Goal: Task Accomplishment & Management: Use online tool/utility

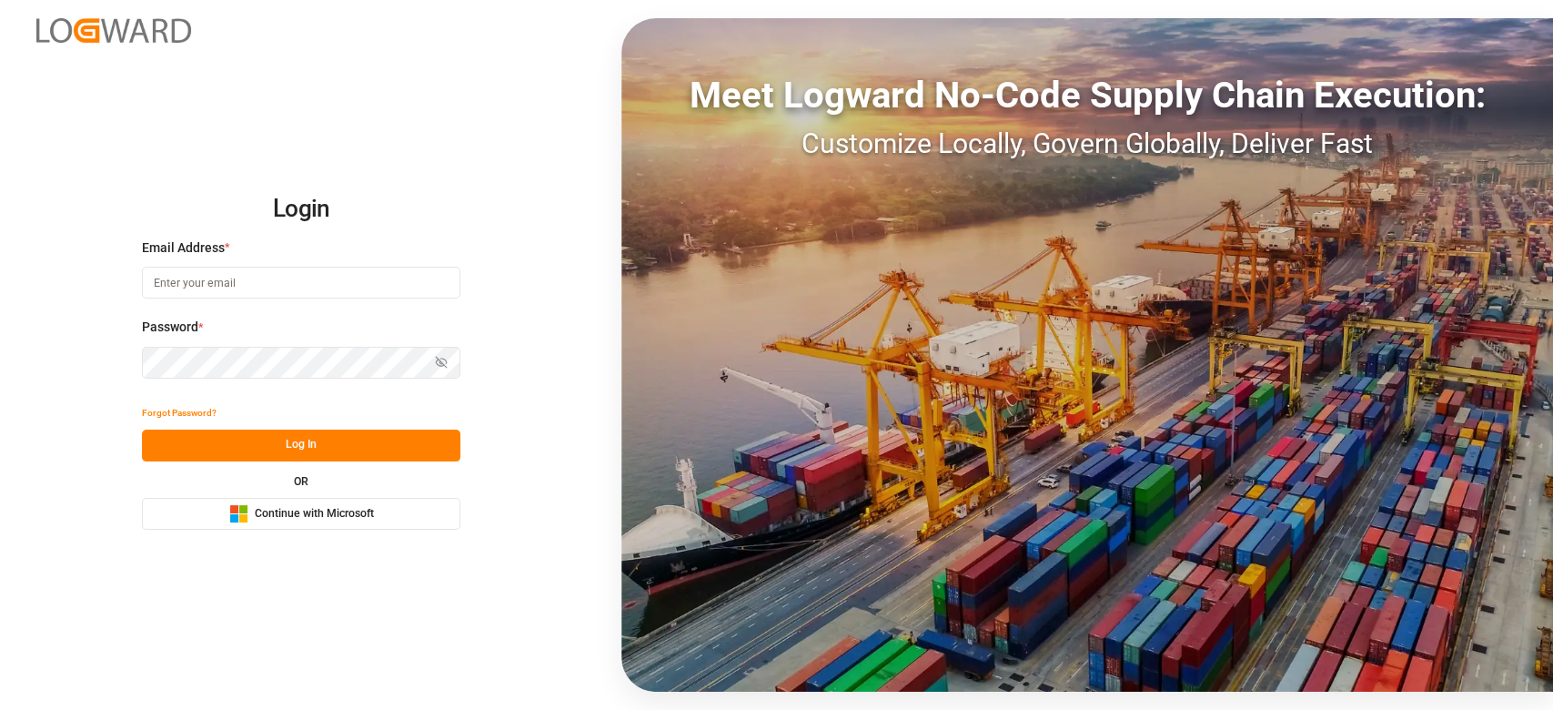
click at [263, 513] on span "Continue with Microsoft" at bounding box center [314, 514] width 119 height 16
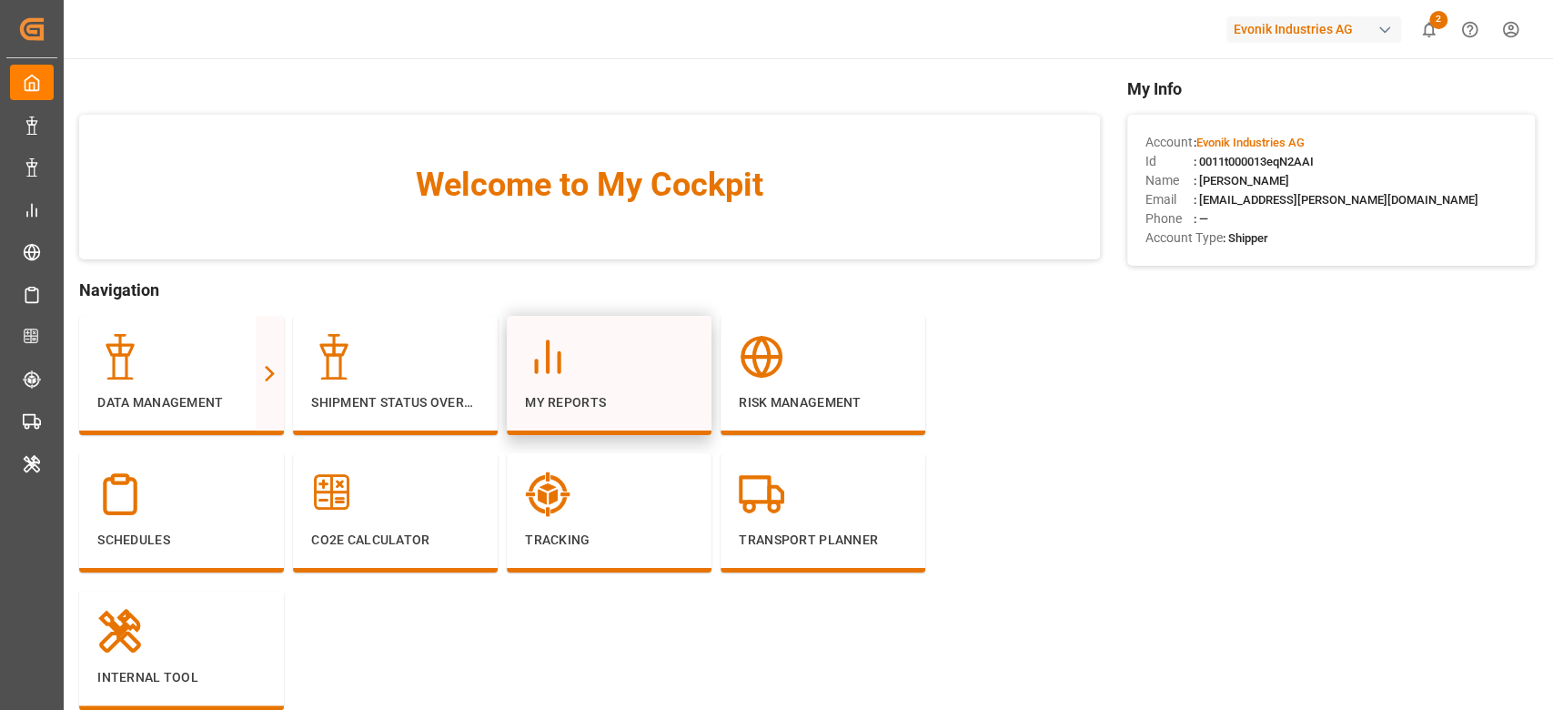
click at [561, 378] on icon at bounding box center [547, 356] width 45 height 45
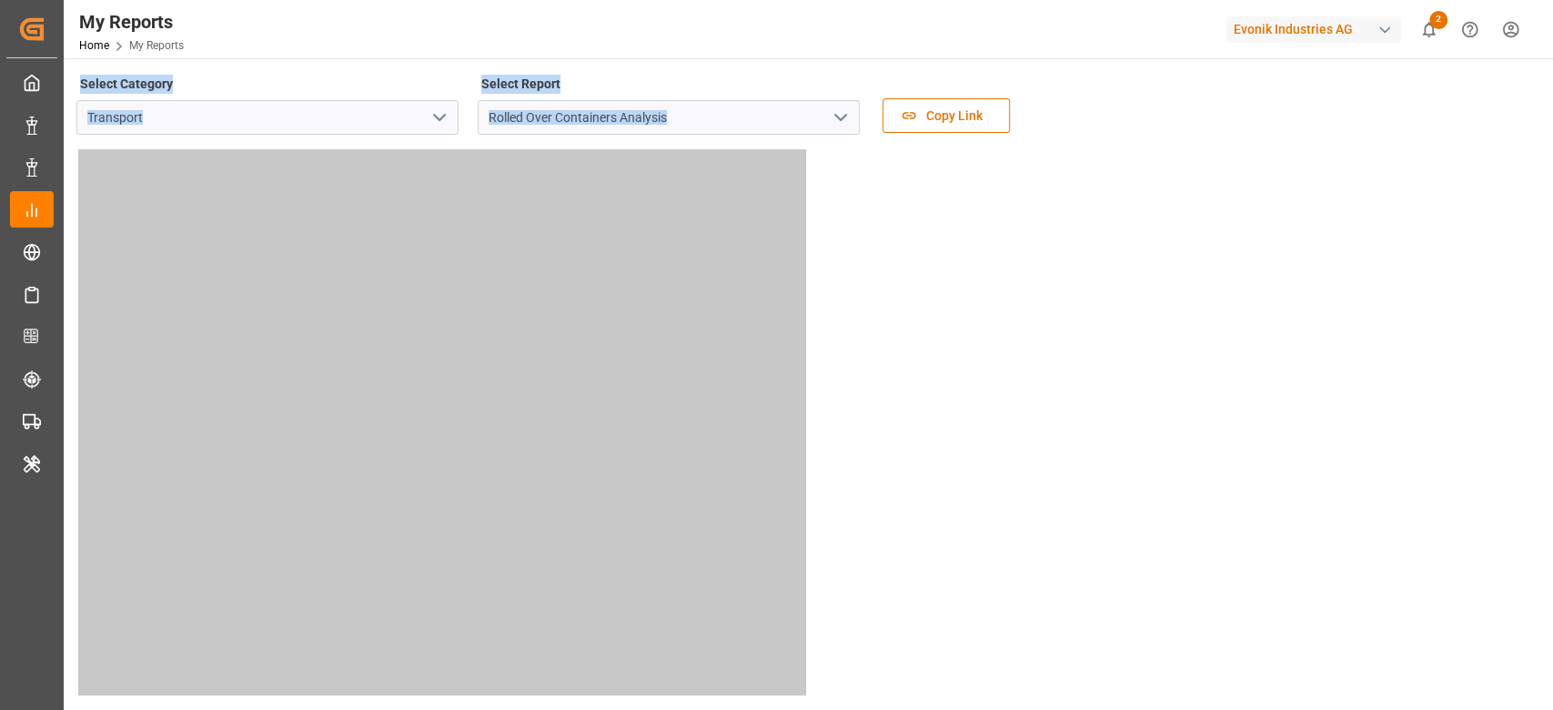
click at [436, 110] on icon "open menu" at bounding box center [440, 117] width 22 height 22
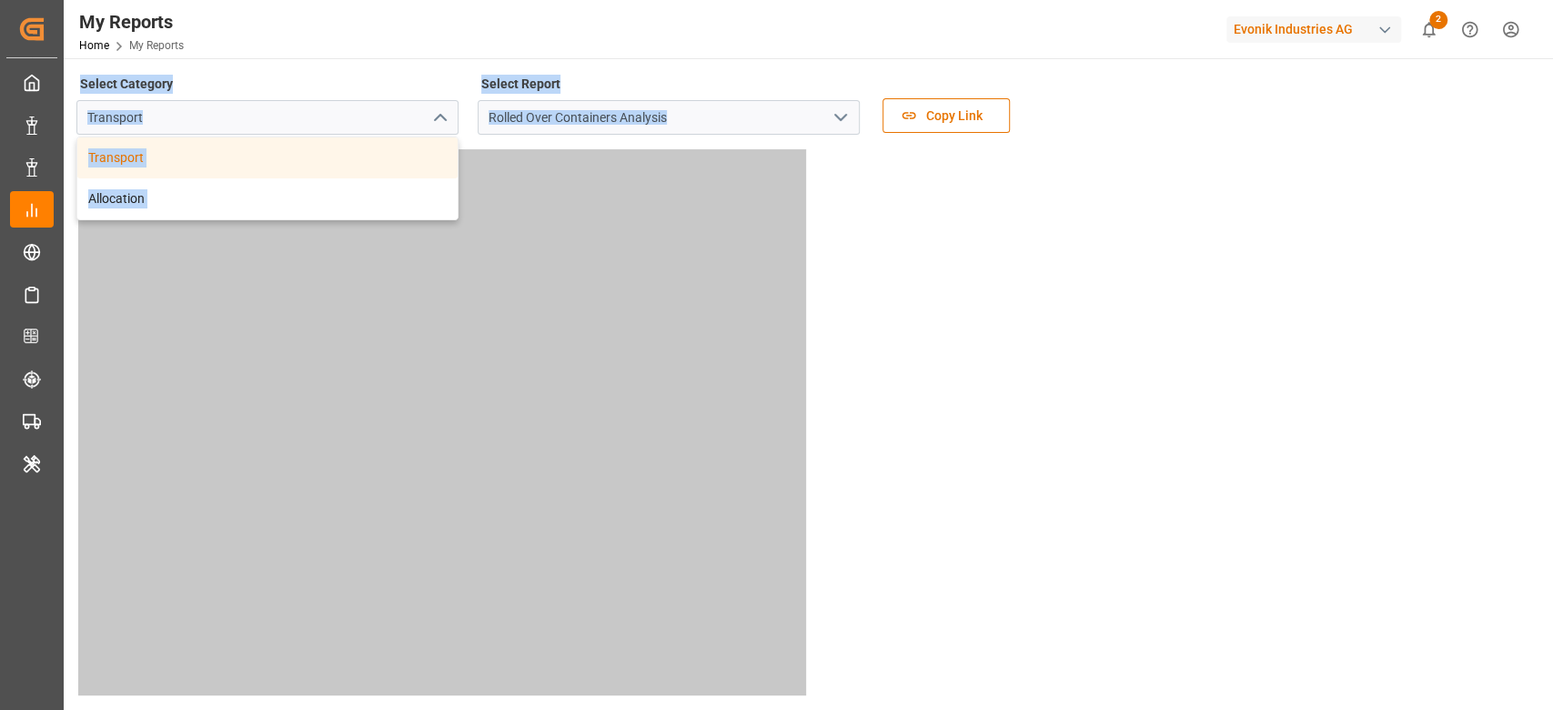
click at [436, 110] on div "Transport" at bounding box center [267, 117] width 382 height 35
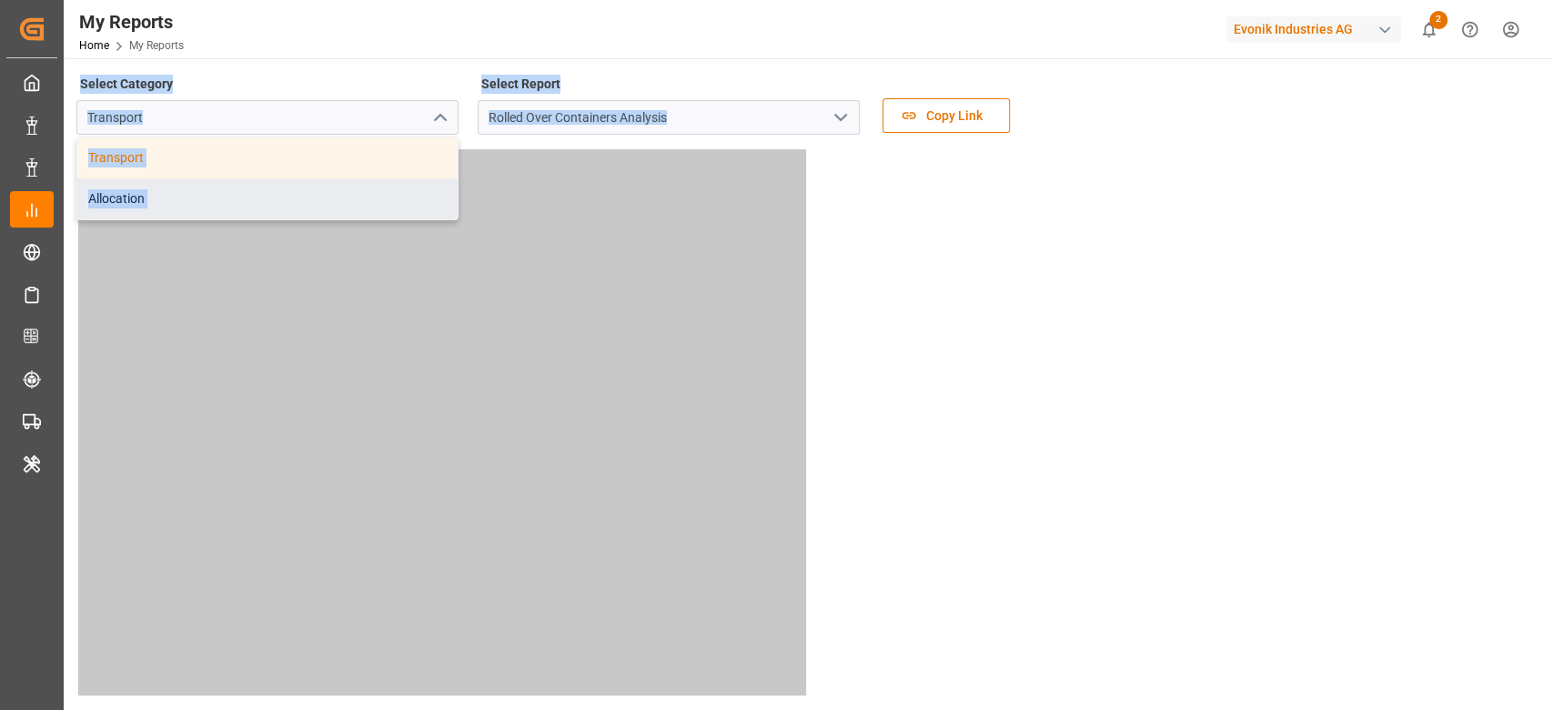
click at [386, 193] on div "Allocation" at bounding box center [267, 198] width 380 height 41
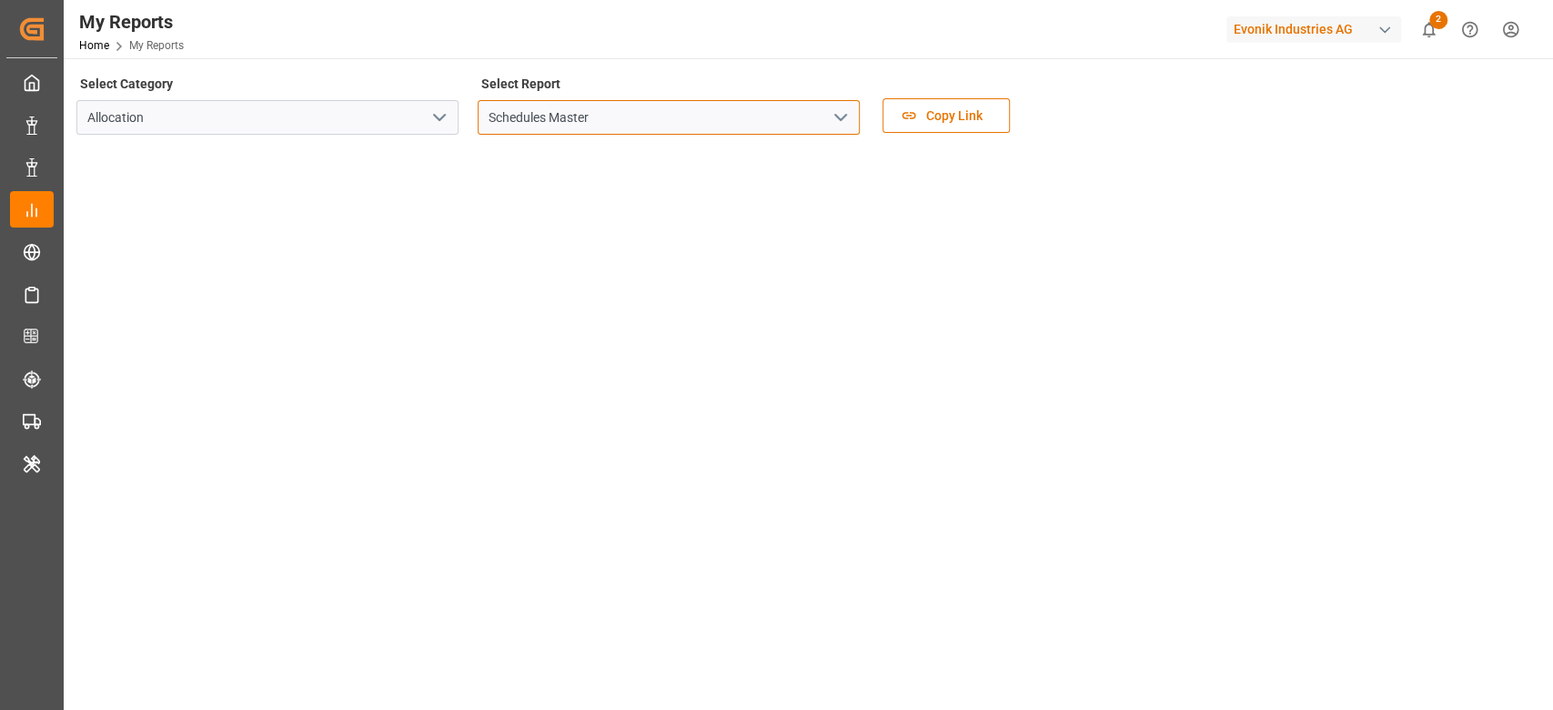
click at [750, 118] on input "Schedules Master" at bounding box center [669, 117] width 382 height 35
click at [850, 125] on icon "open menu" at bounding box center [841, 117] width 22 height 22
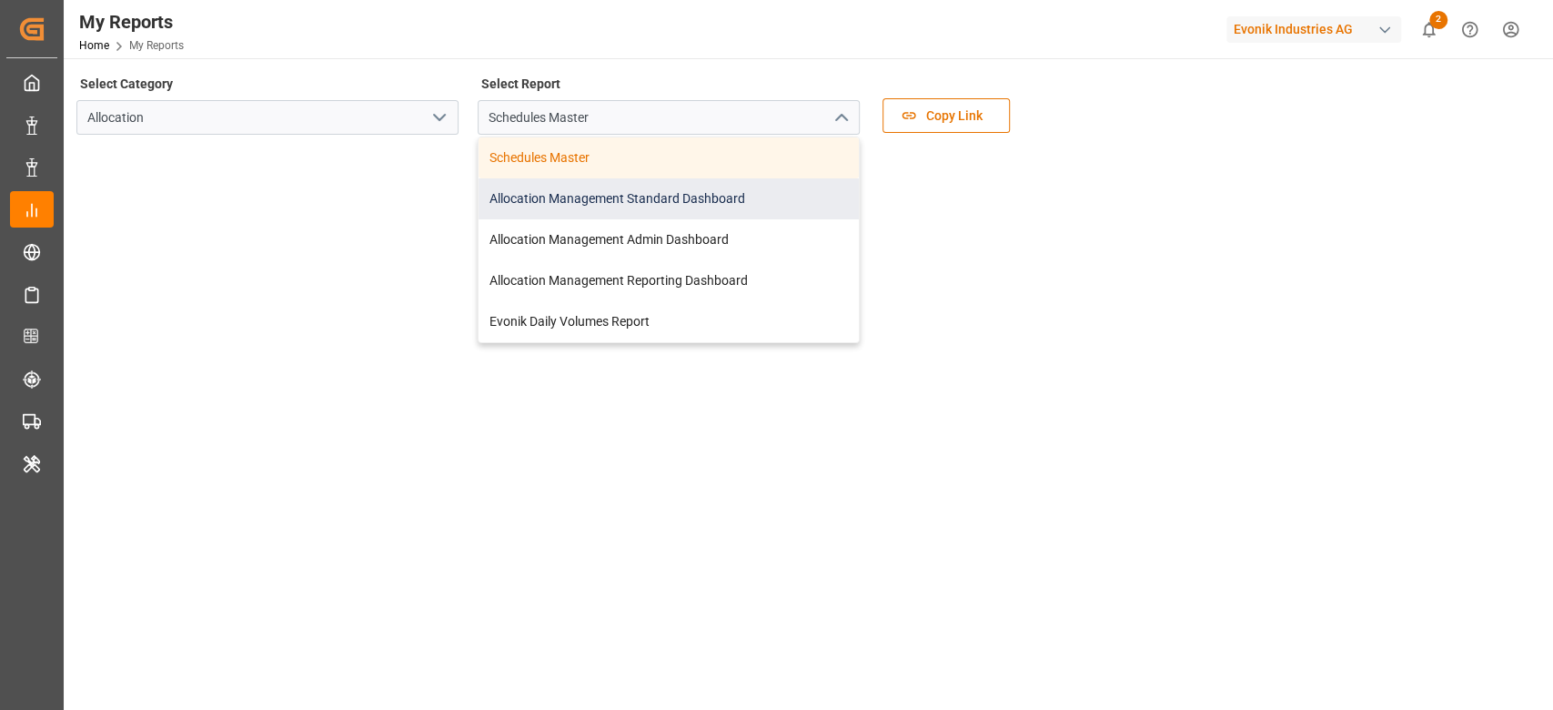
click at [742, 190] on div "Allocation Management Standard Dashboard" at bounding box center [669, 198] width 380 height 41
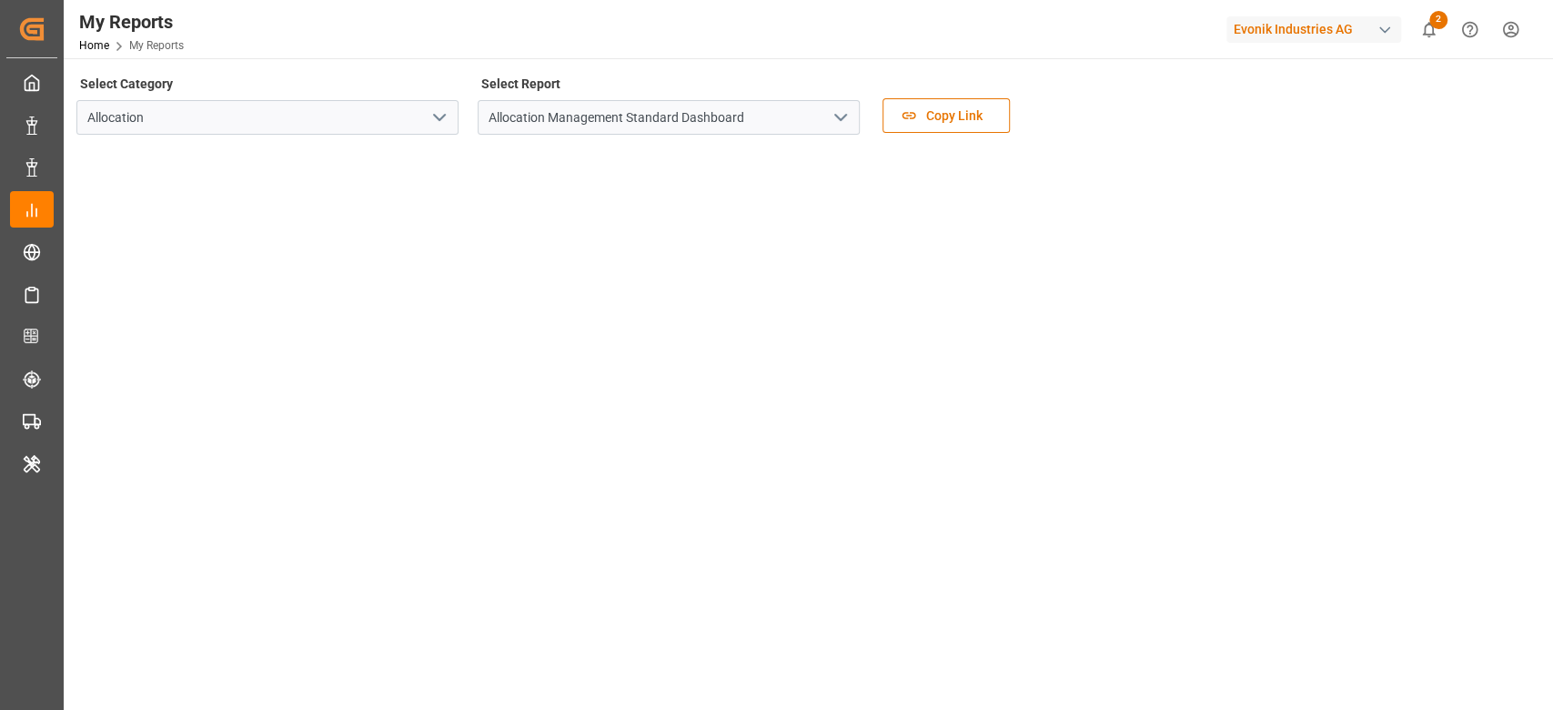
click at [1282, 33] on div "Evonik Industries AG" at bounding box center [1313, 29] width 175 height 26
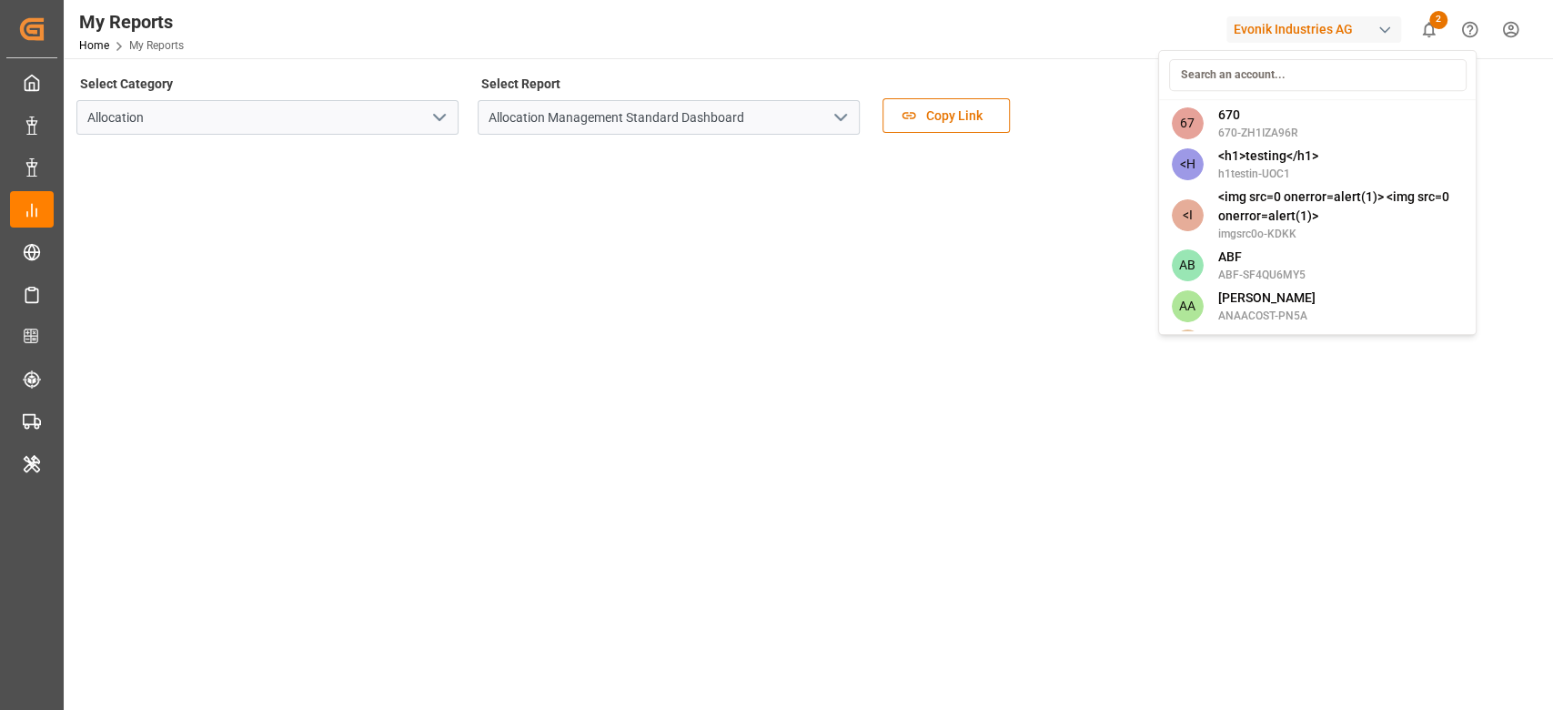
click at [1251, 85] on input at bounding box center [1316, 75] width 297 height 32
click at [1257, 72] on input at bounding box center [1316, 75] width 297 height 32
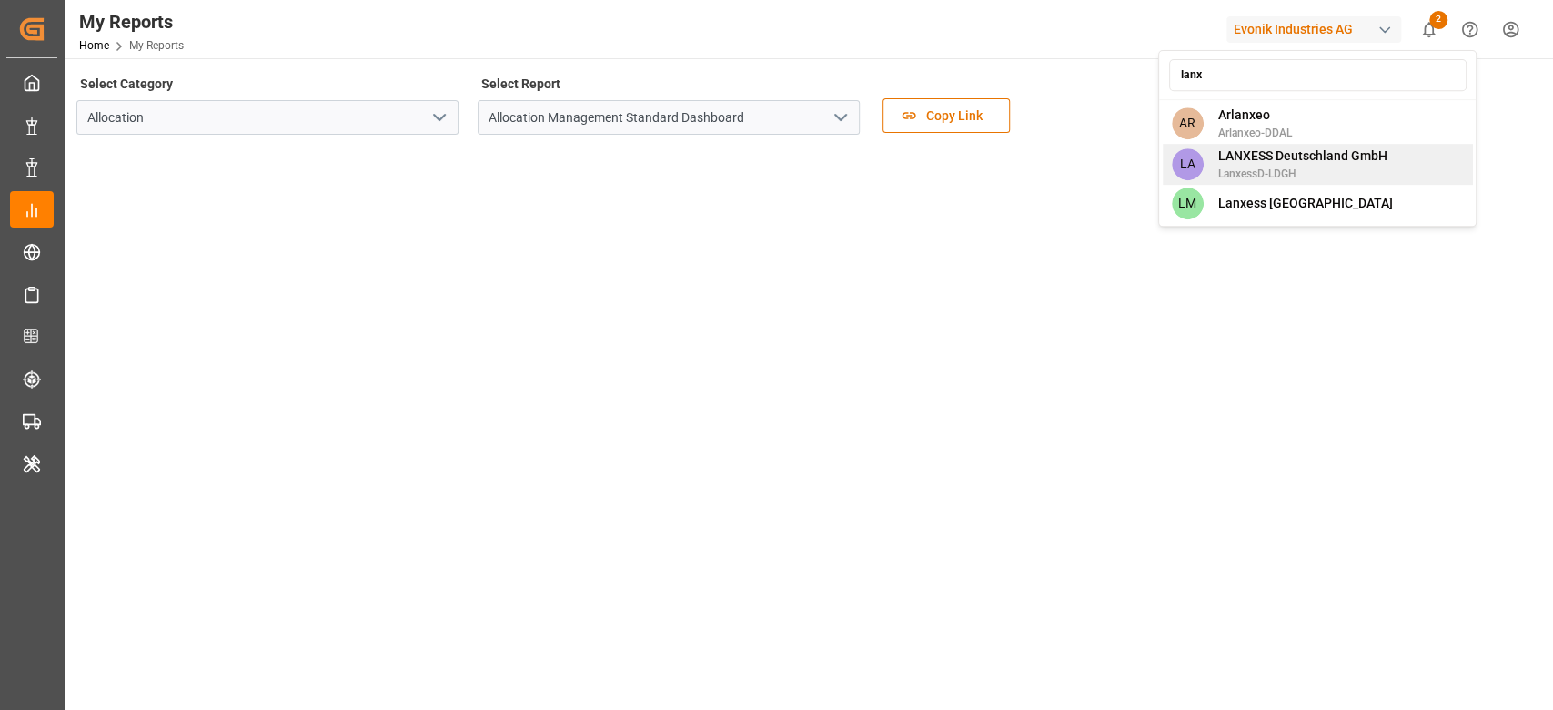
type input "lanx"
click at [1345, 173] on span "LanxessD-LDGH" at bounding box center [1301, 174] width 169 height 16
click at [1345, 173] on div "lanx AR Arlanxeo Arlanxeo-DDAL LA LANXESS Deutschland GmbH LanxessD-LDGH LM Lan…" at bounding box center [1317, 138] width 318 height 176
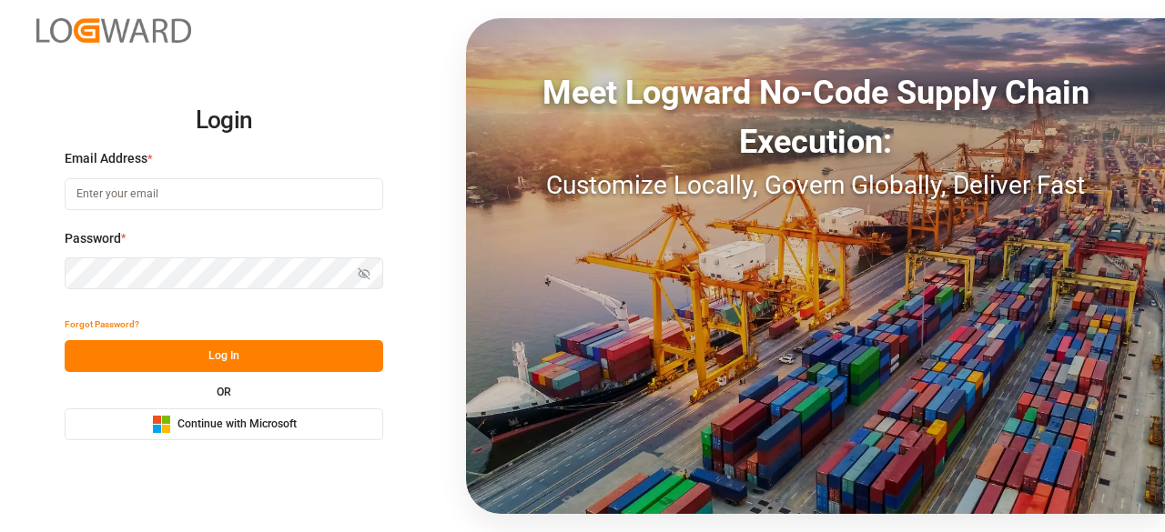
click at [231, 421] on span "Continue with Microsoft" at bounding box center [236, 425] width 119 height 16
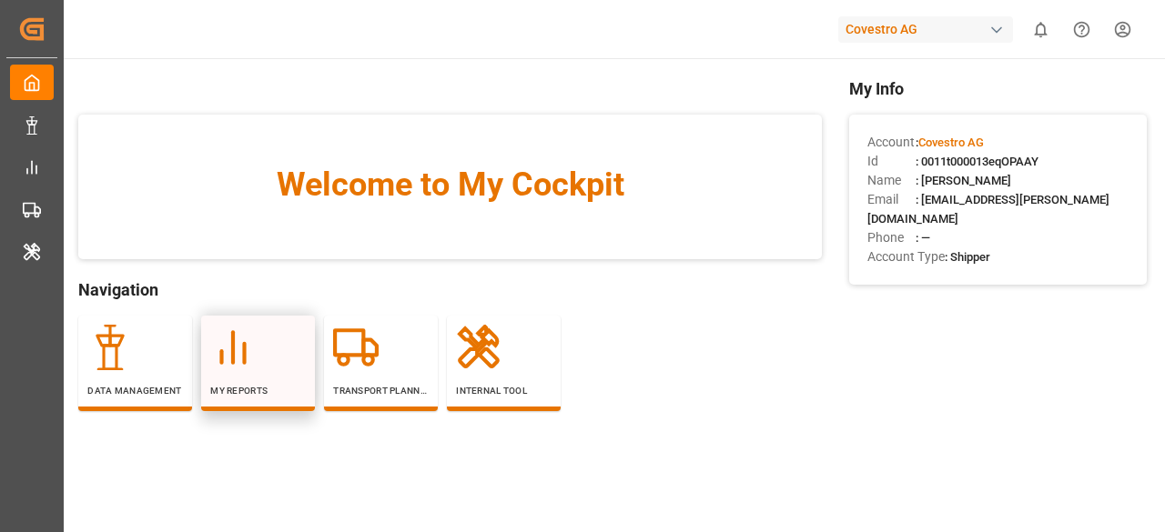
click at [235, 348] on icon at bounding box center [232, 347] width 45 height 45
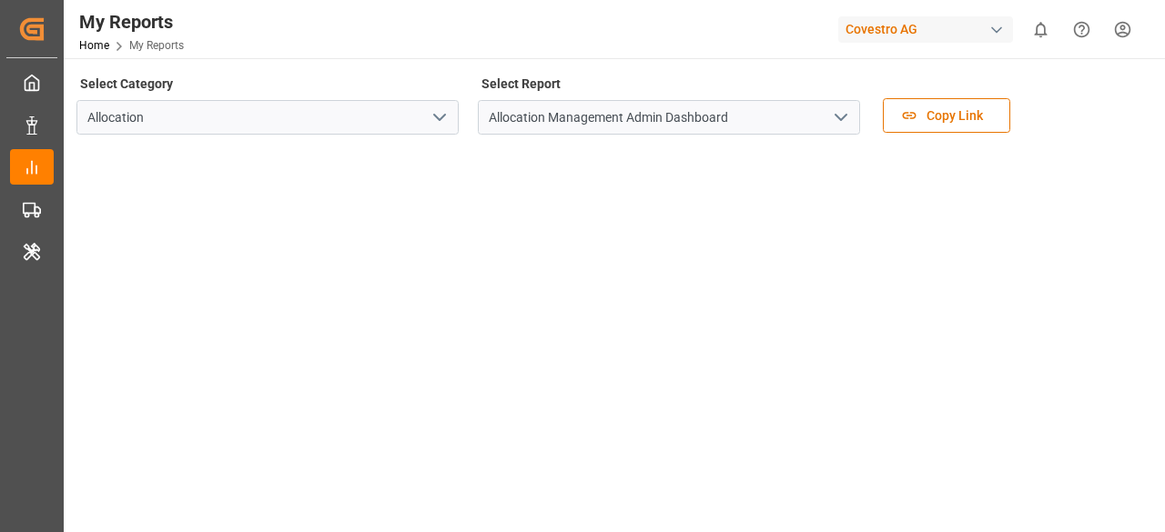
click at [740, 44] on div at bounding box center [748, 30] width 153 height 32
click at [846, 120] on icon "open menu" at bounding box center [841, 117] width 22 height 22
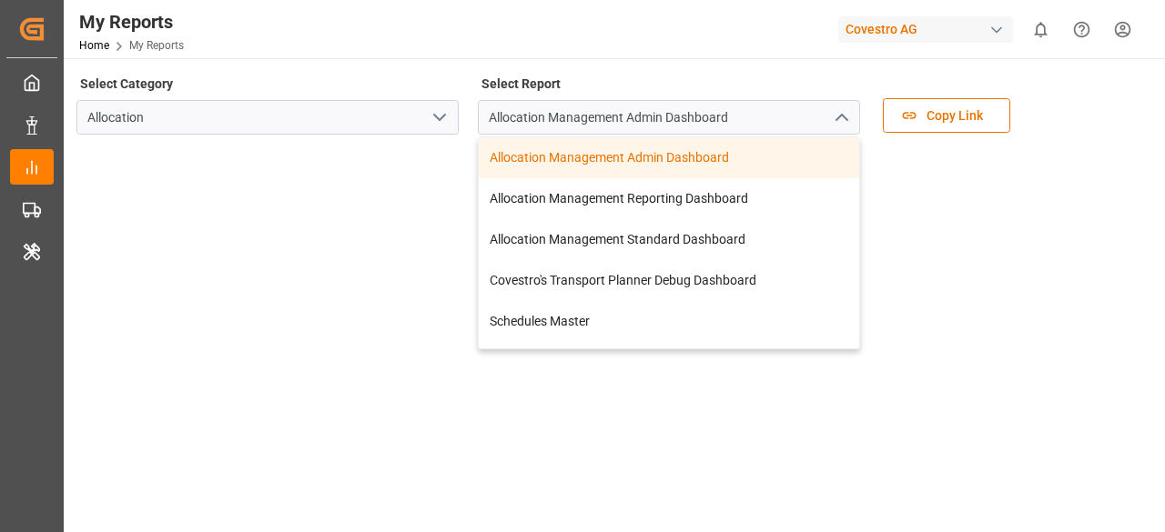
click at [846, 120] on div "Allocation Management Admin Dashboard" at bounding box center [669, 117] width 382 height 35
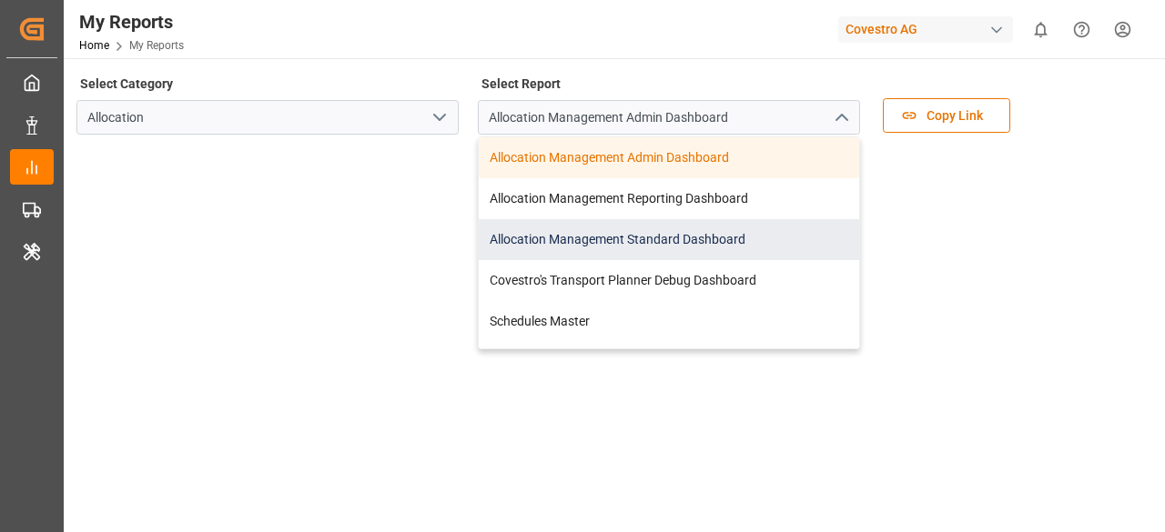
click at [711, 228] on div "Allocation Management Standard Dashboard" at bounding box center [669, 239] width 380 height 41
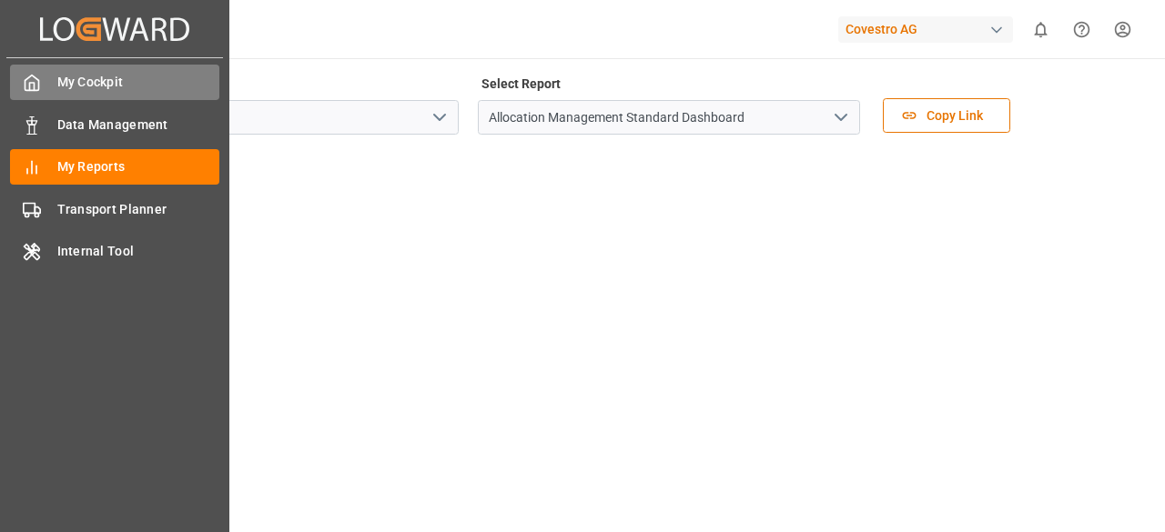
click at [57, 83] on span "My Cockpit" at bounding box center [138, 82] width 163 height 19
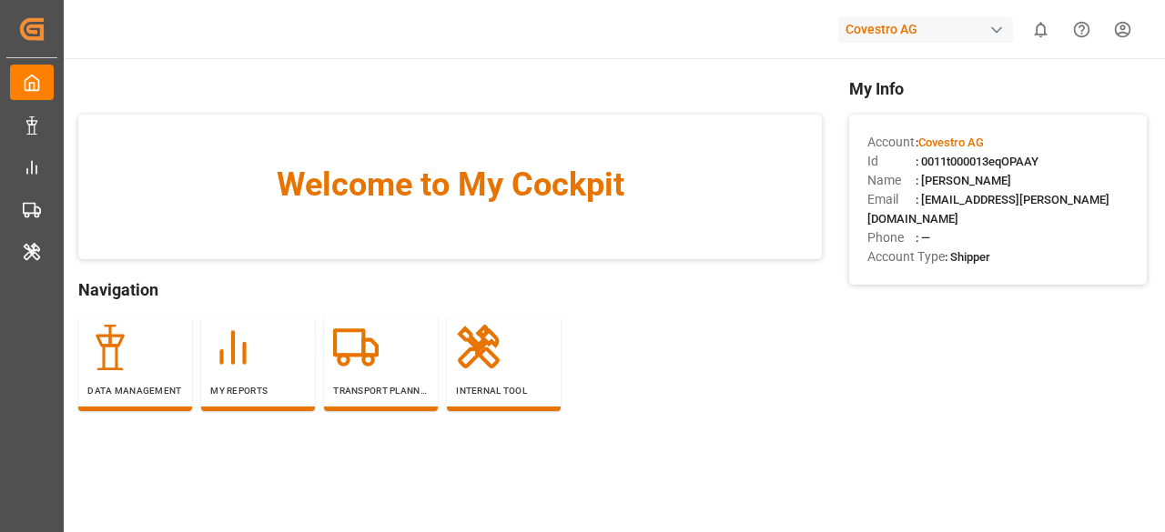
click at [993, 161] on span ": 0011t000013eqOPAAY" at bounding box center [976, 162] width 123 height 14
copy span "0011t000013eqOPAAY"
click at [506, 363] on div at bounding box center [504, 347] width 96 height 45
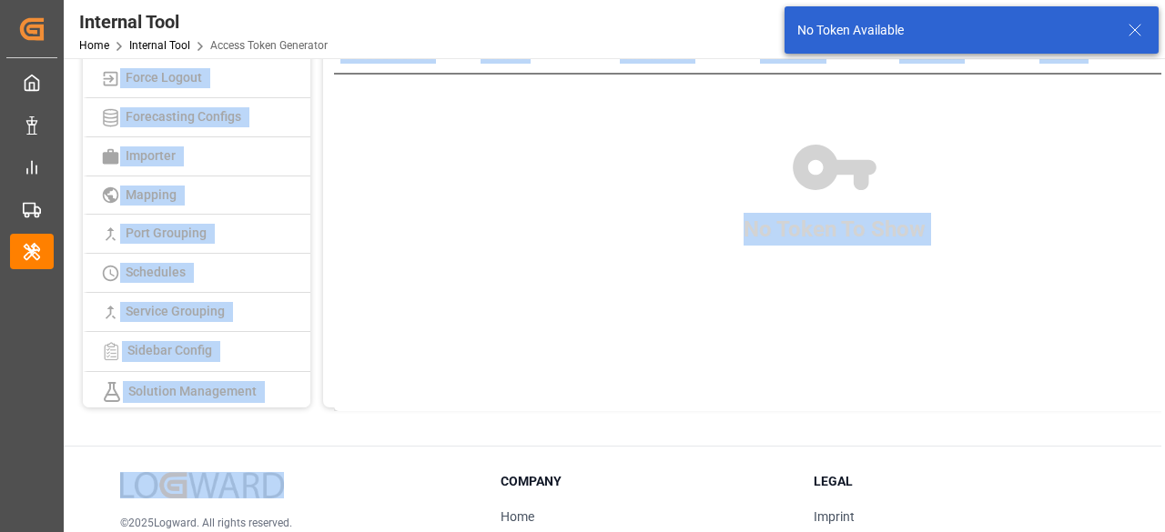
scroll to position [273, 0]
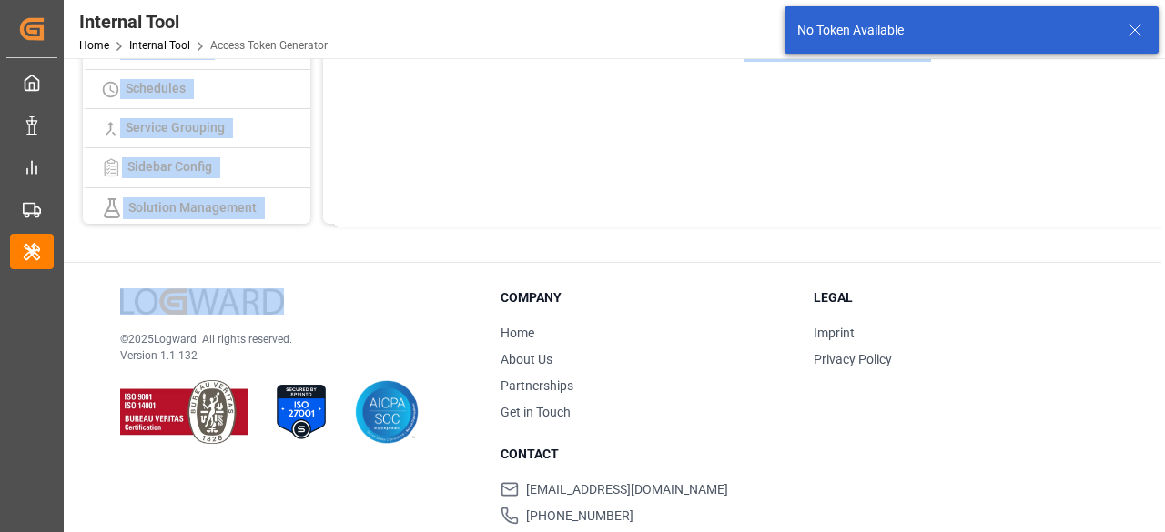
click at [378, 212] on div "No Token To Show" at bounding box center [834, 7] width 1001 height 442
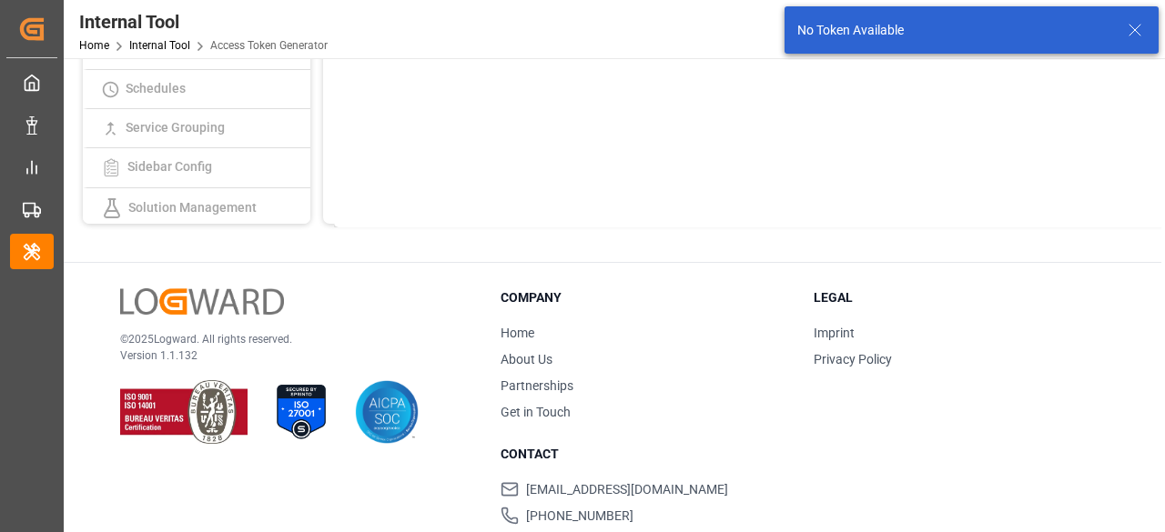
click at [378, 212] on div "No Token To Show" at bounding box center [834, 7] width 1001 height 442
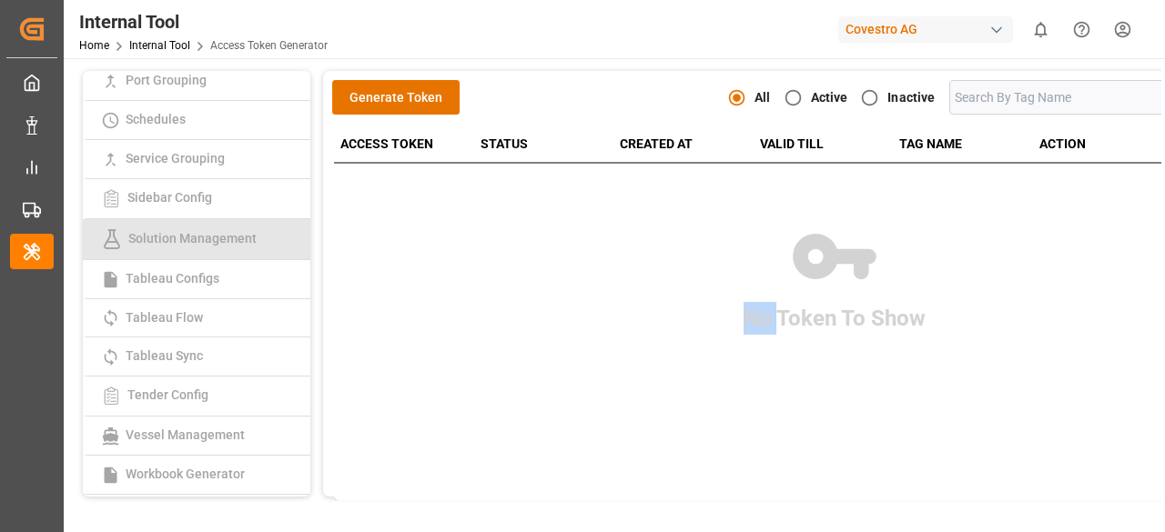
scroll to position [546, 0]
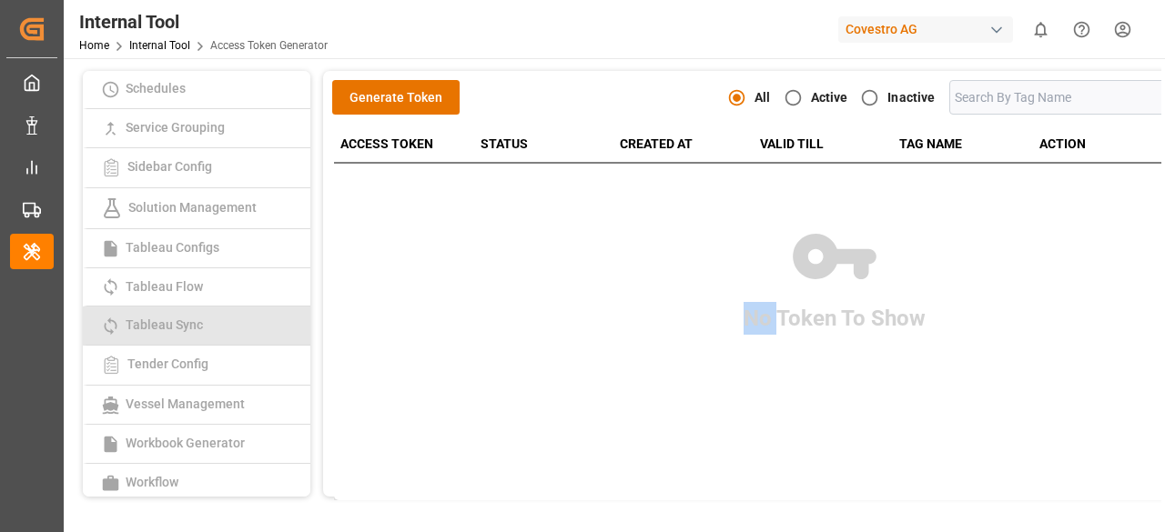
click at [201, 318] on span "Tableau Sync" at bounding box center [164, 325] width 88 height 15
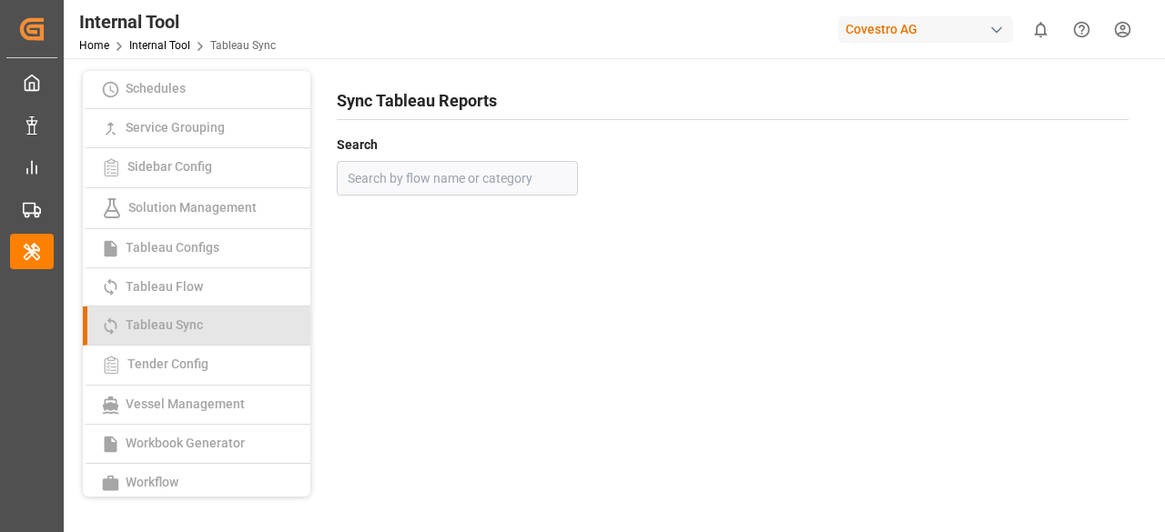
click at [201, 318] on span "Tableau Sync" at bounding box center [164, 325] width 88 height 15
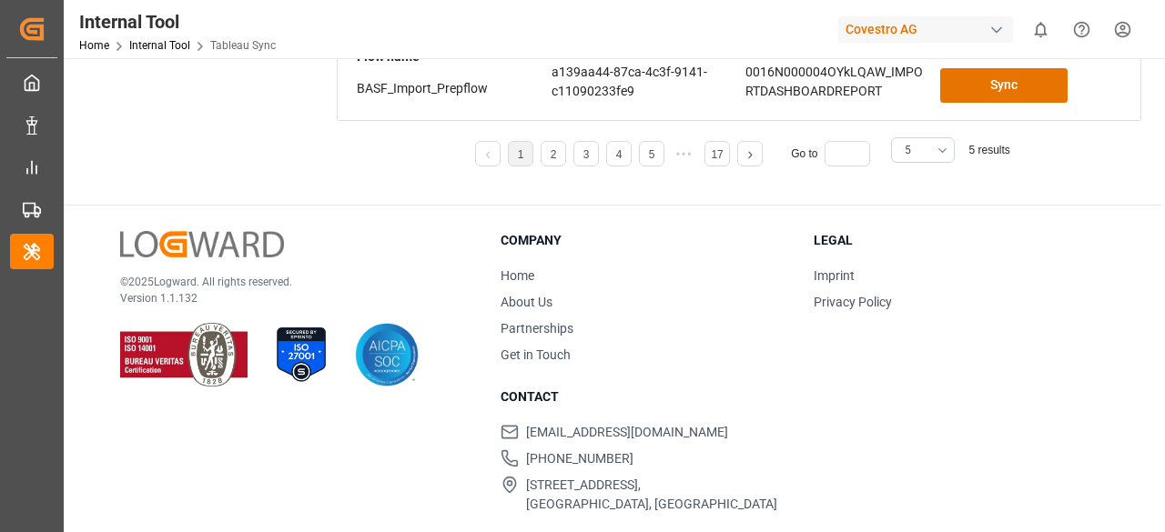
scroll to position [591, 0]
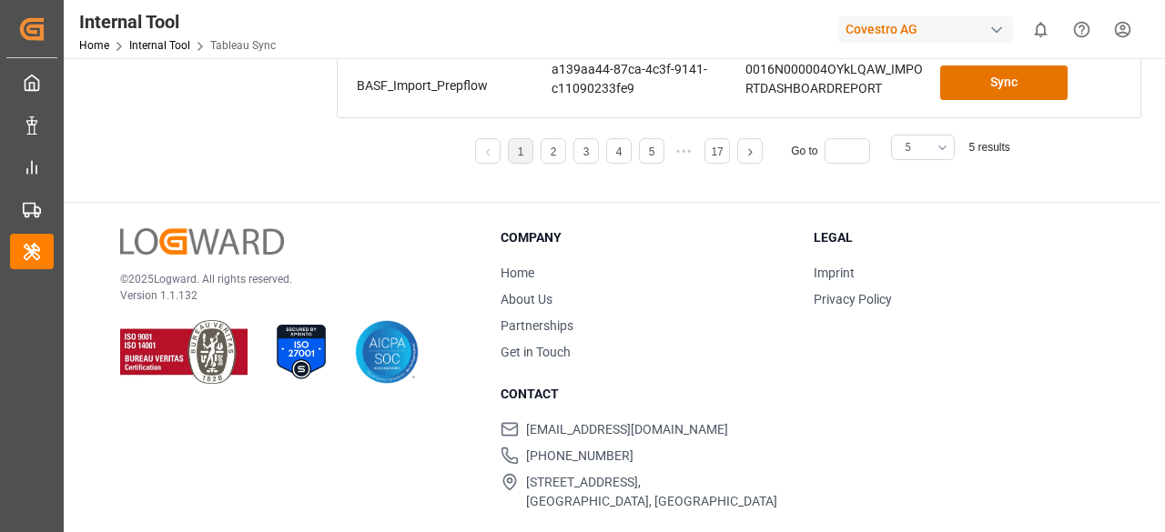
click at [940, 139] on button "5" at bounding box center [923, 147] width 64 height 25
click at [904, 319] on div "25" at bounding box center [923, 321] width 62 height 55
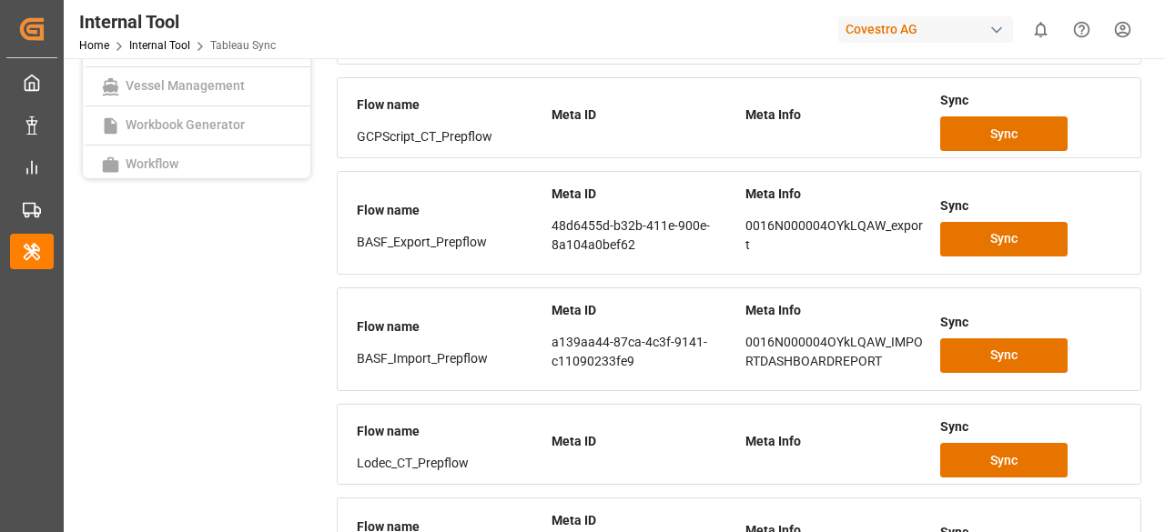
scroll to position [1356, 0]
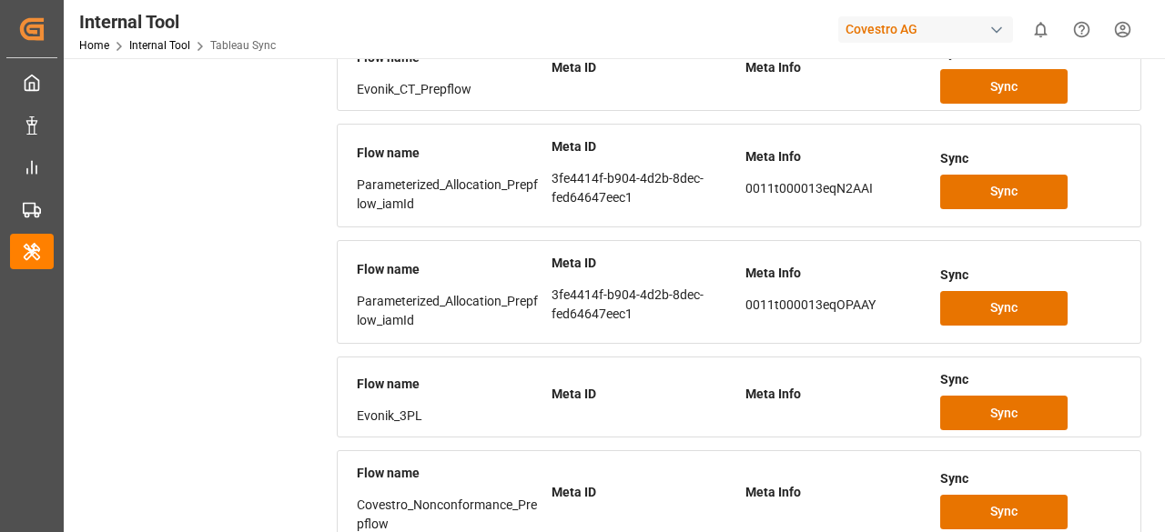
click at [1048, 318] on div "Flow name Parameterized_Allocation_Prepflow_iamId Meta ID 3fe4414f-b904-4d2b-8d…" at bounding box center [738, 292] width 777 height 102
click at [1042, 297] on button "Sync" at bounding box center [1003, 308] width 127 height 35
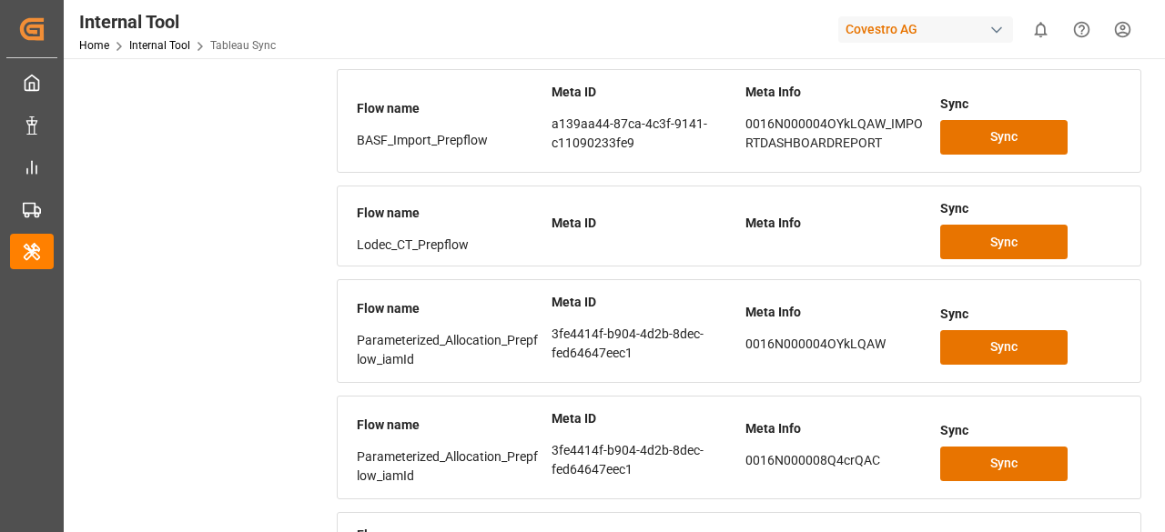
scroll to position [0, 0]
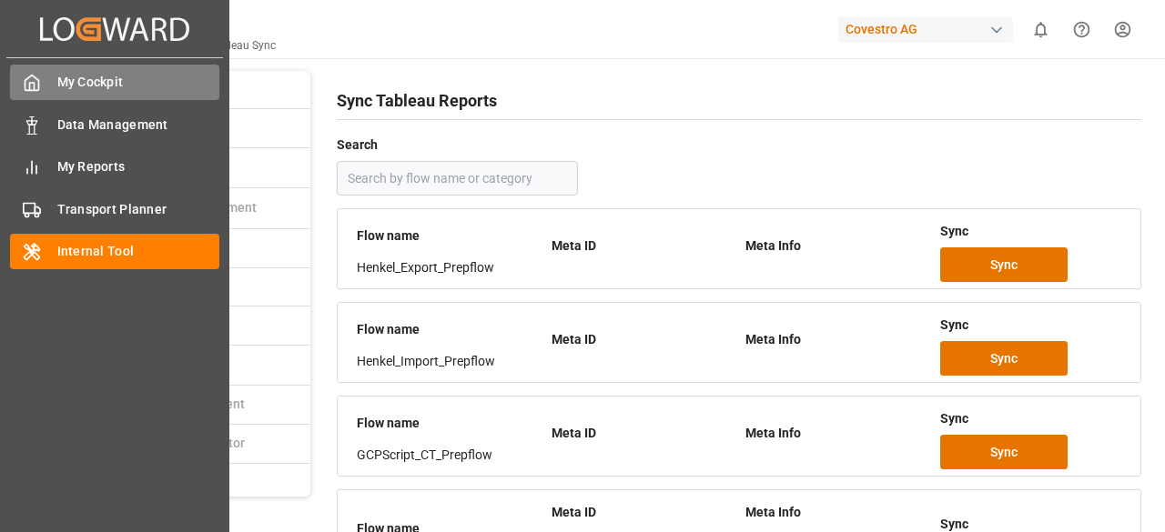
click at [42, 81] on div "My Cockpit My Cockpit" at bounding box center [114, 82] width 209 height 35
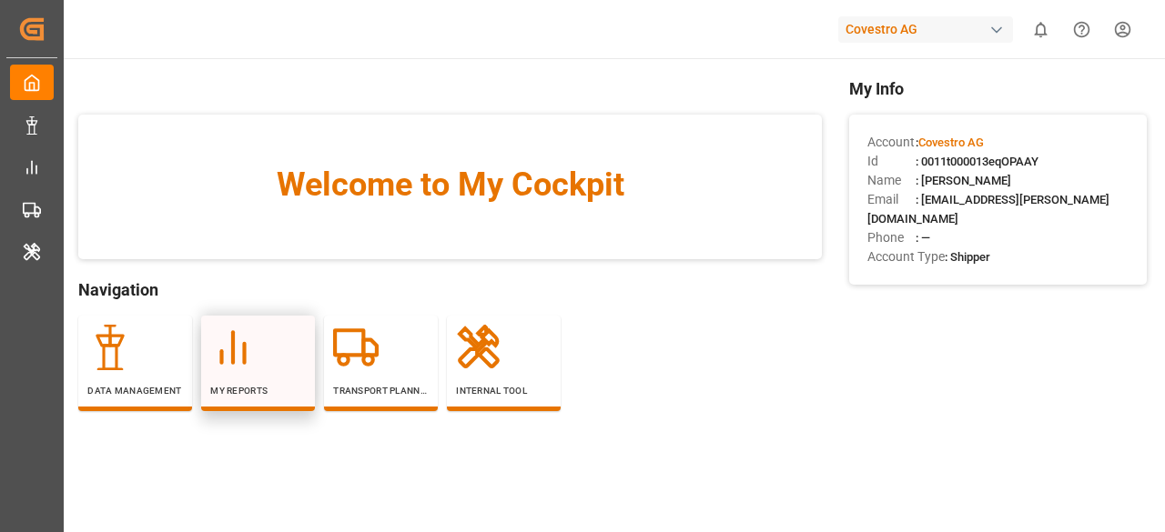
click at [236, 373] on div "My Reports" at bounding box center [258, 361] width 96 height 73
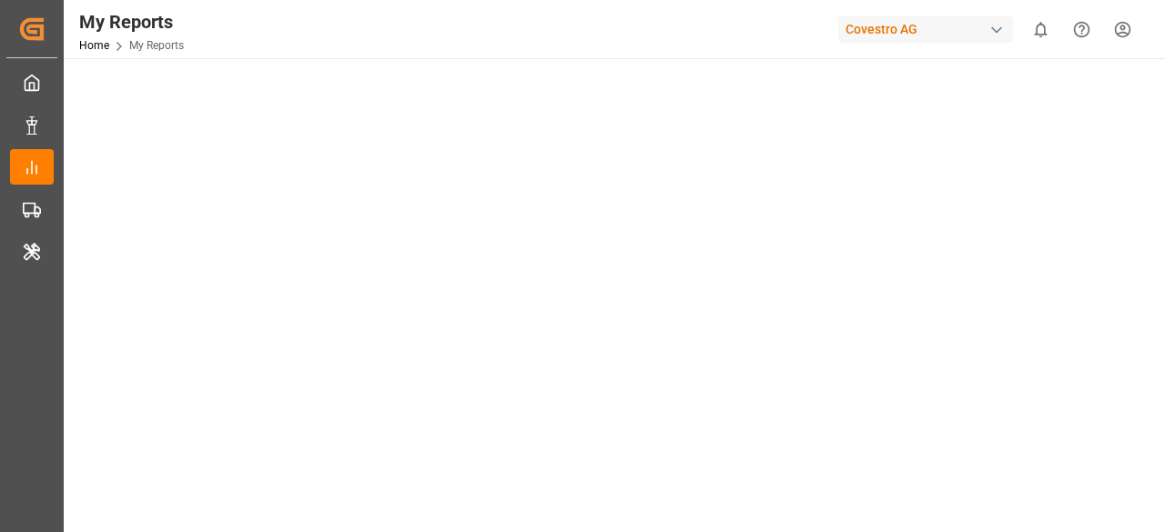
click at [235, 373] on main at bounding box center [612, 505] width 1097 height 464
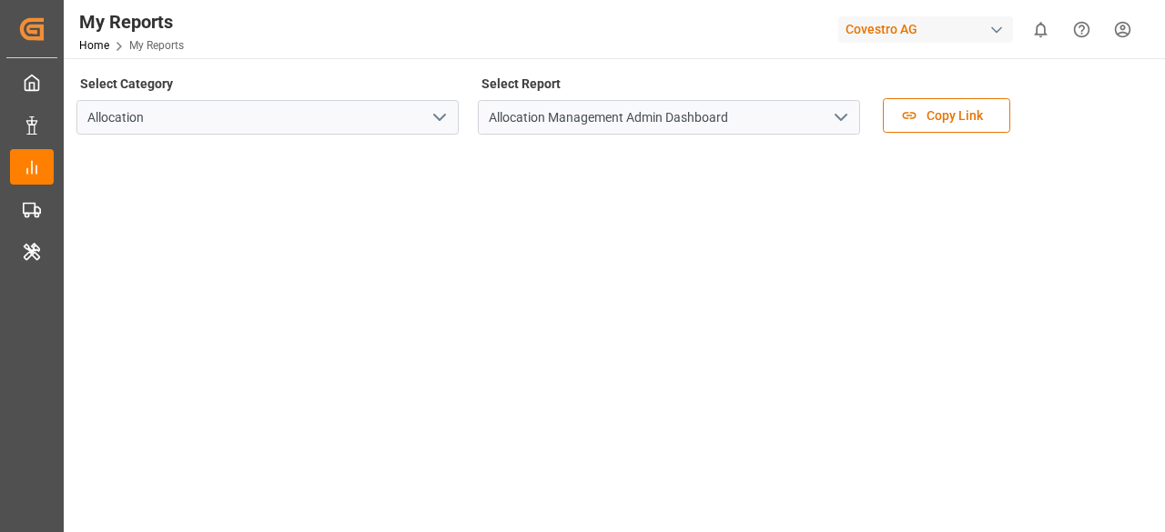
click at [848, 119] on icon "open menu" at bounding box center [841, 117] width 22 height 22
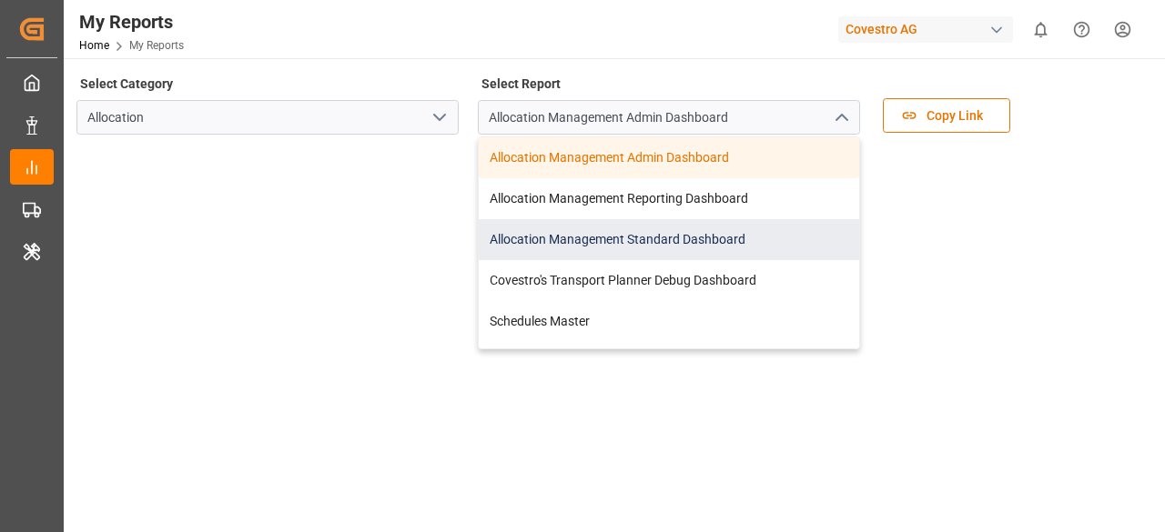
click at [719, 240] on div "Allocation Management Standard Dashboard" at bounding box center [669, 239] width 380 height 41
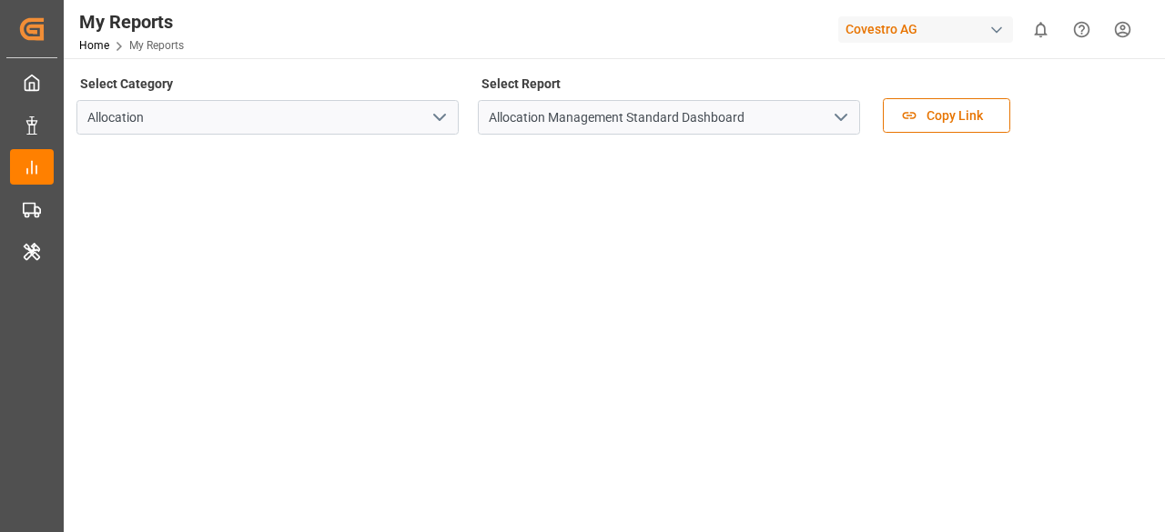
click at [1106, 33] on html "Created by potrace 1.15, written by Peter Selinger 2001-2017 Created by potrace…" at bounding box center [582, 266] width 1165 height 532
click at [969, 35] on div "Covestro AG" at bounding box center [925, 29] width 175 height 26
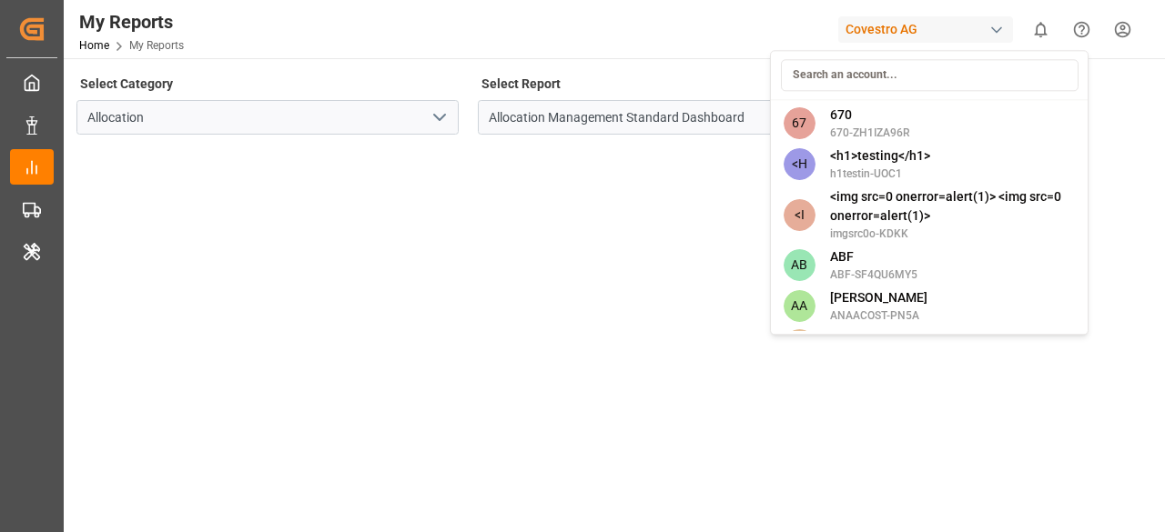
click at [924, 65] on input at bounding box center [929, 75] width 297 height 32
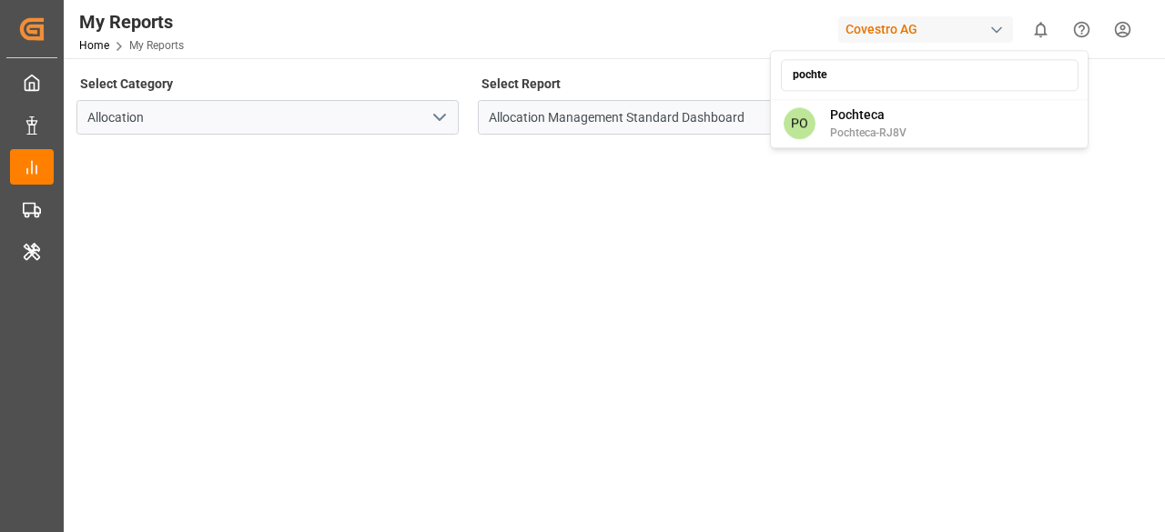
type input "pochte"
click at [938, 101] on div "pochte PO Pochteca Pochteca-RJ8V" at bounding box center [929, 99] width 318 height 98
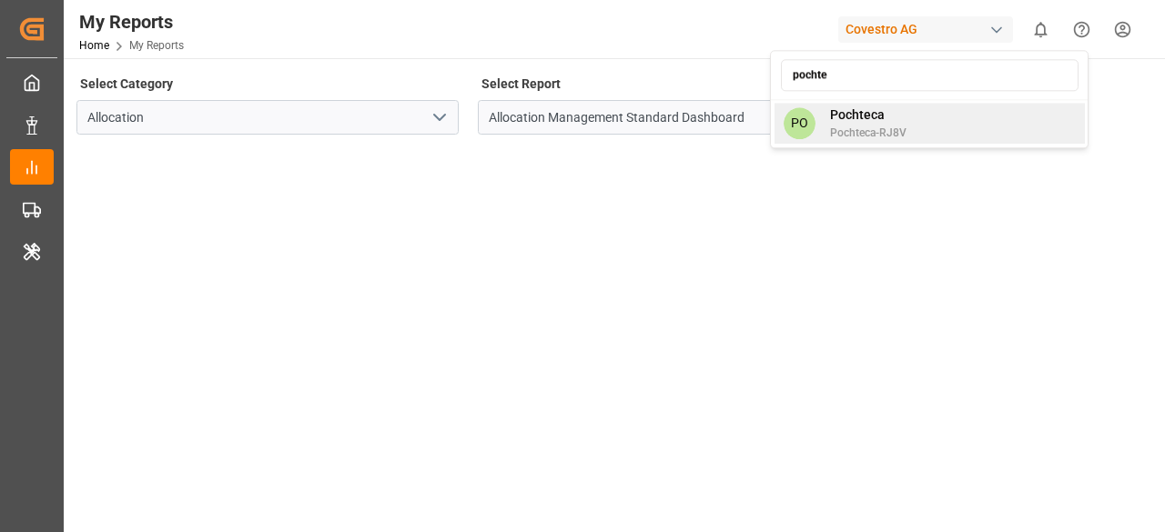
click at [915, 133] on div "PO Pochteca Pochteca-RJ8V" at bounding box center [929, 123] width 310 height 41
